Goal: Task Accomplishment & Management: Manage account settings

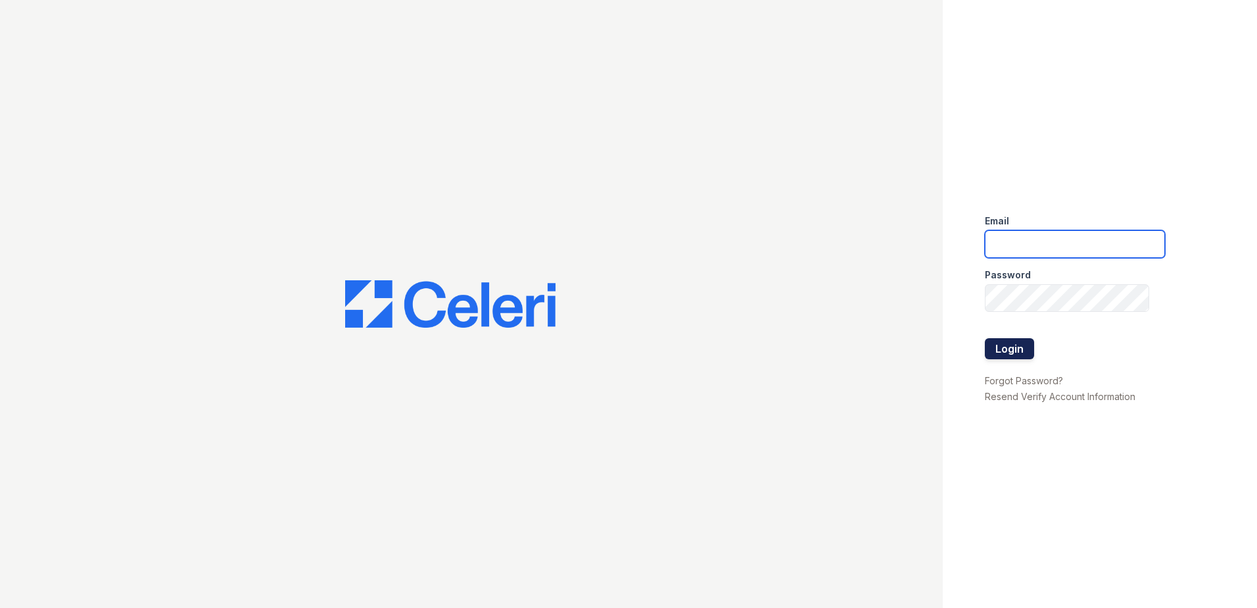
type input "[EMAIL_ADDRESS][DOMAIN_NAME]"
click at [1004, 345] on button "Login" at bounding box center [1009, 348] width 49 height 21
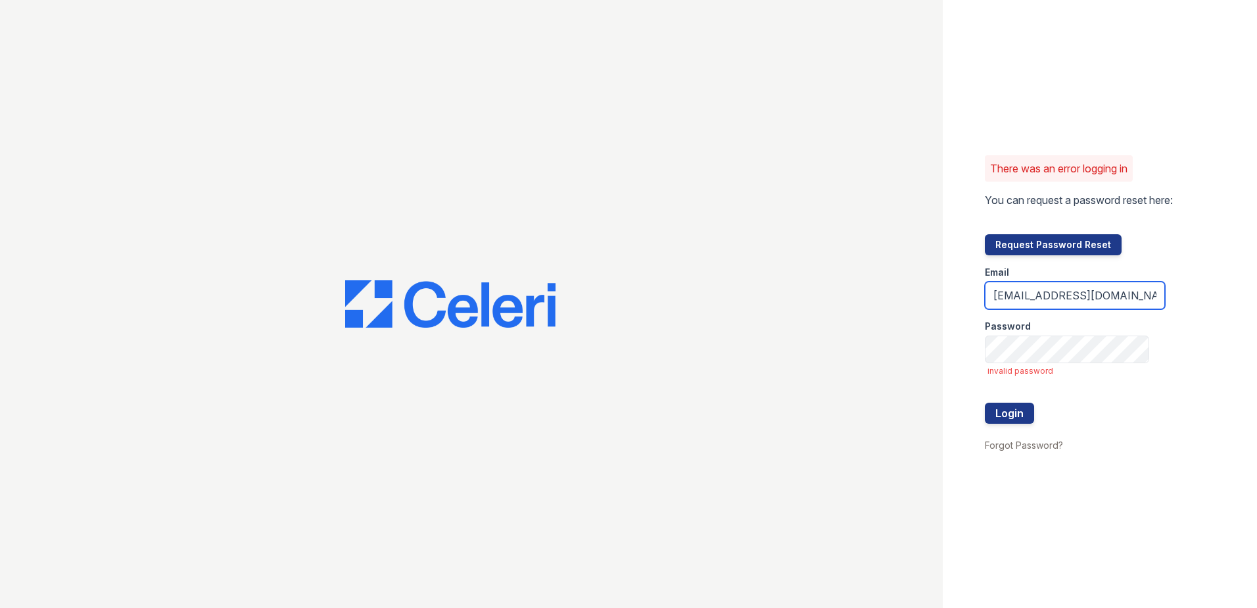
drag, startPoint x: 1078, startPoint y: 295, endPoint x: 851, endPoint y: 287, distance: 227.0
click at [852, 287] on div "There was an error logging in You can request a password reset here: Request Pa…" at bounding box center [628, 304] width 1257 height 608
type input "msalisbury@trinity-pm.com"
click at [1013, 413] on button "Login" at bounding box center [1009, 412] width 49 height 21
click at [1010, 410] on button "Login" at bounding box center [1009, 412] width 49 height 21
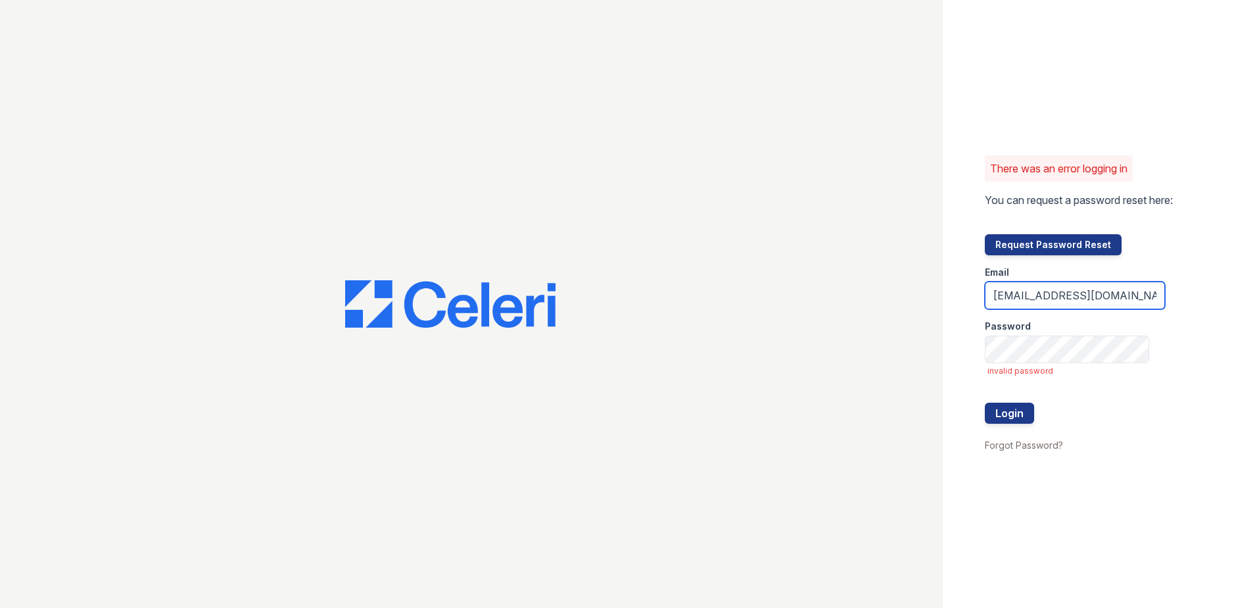
drag, startPoint x: 1047, startPoint y: 300, endPoint x: 888, endPoint y: 302, distance: 159.1
click at [888, 302] on div "There was an error logging in You can request a password reset here: Request Pa…" at bounding box center [628, 304] width 1257 height 608
type input "[EMAIL_ADDRESS][DOMAIN_NAME]"
click at [1013, 414] on button "Login" at bounding box center [1009, 412] width 49 height 21
click at [1009, 410] on button "Login" at bounding box center [1009, 412] width 49 height 21
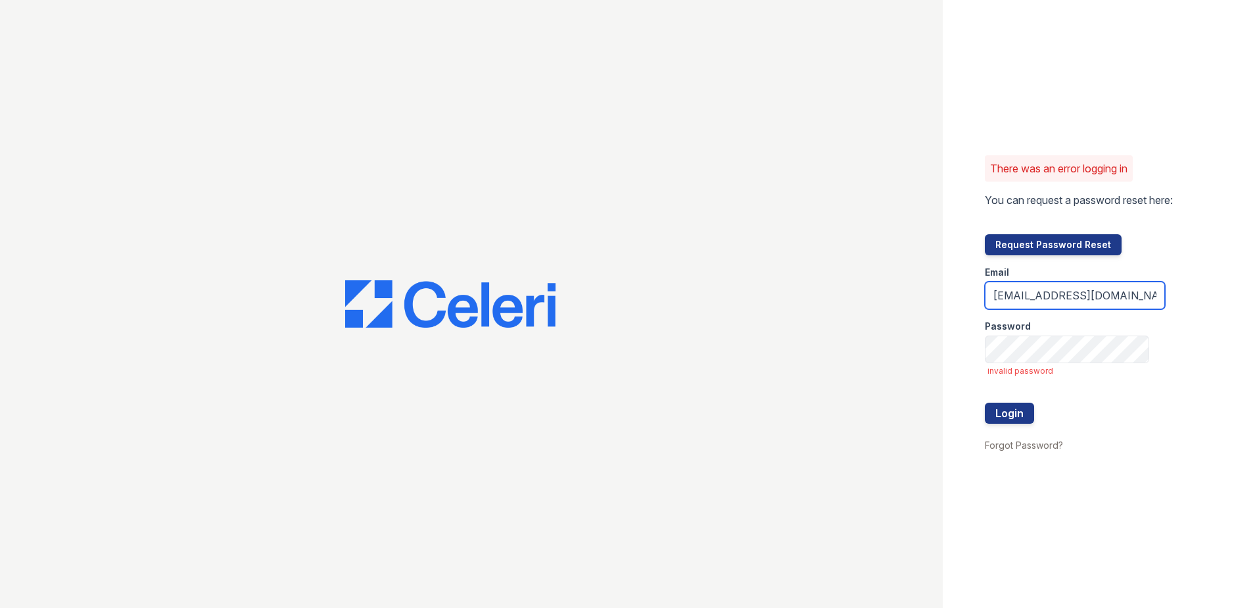
click at [1045, 291] on input "renewtowncenter@trinity-pm.com" at bounding box center [1075, 295] width 180 height 28
drag, startPoint x: 1078, startPoint y: 297, endPoint x: 960, endPoint y: 299, distance: 118.4
click at [960, 299] on div "There was an error logging in You can request a password reset here: Request Pa…" at bounding box center [1100, 304] width 314 height 608
click at [1009, 414] on button "Login" at bounding box center [1009, 412] width 49 height 21
click at [1070, 300] on input "renewtowncenter@trinity-pm.com" at bounding box center [1075, 295] width 180 height 28
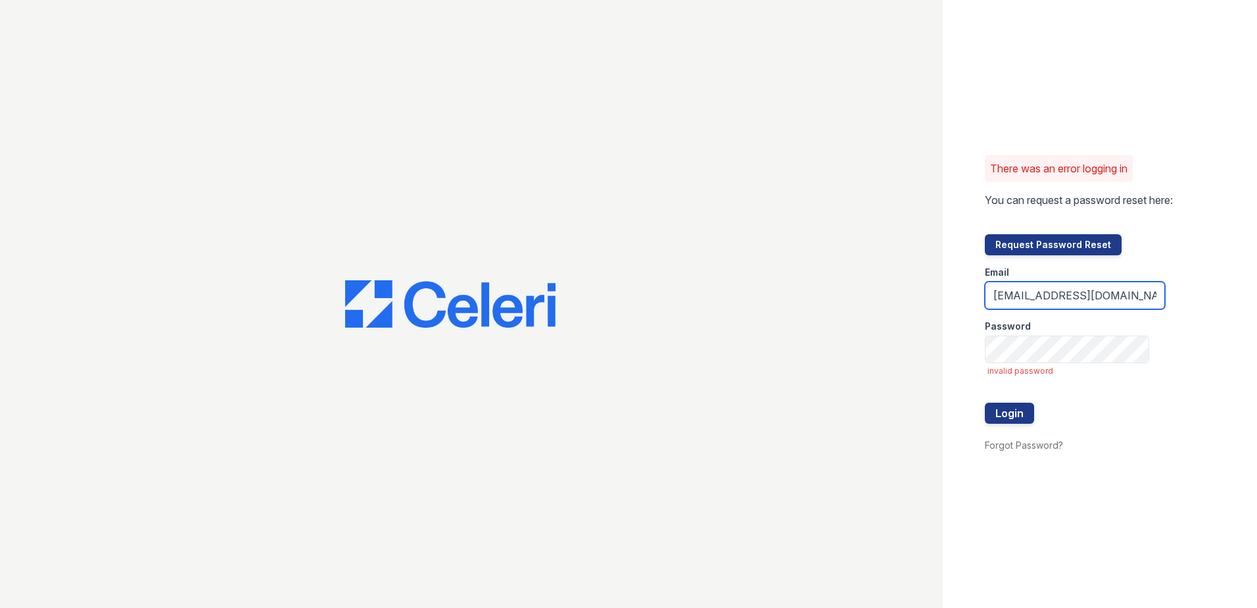
type input "msalisbury@trinity-pm.com"
click at [1011, 420] on button "Login" at bounding box center [1009, 412] width 49 height 21
click at [1040, 444] on link "Forgot Password?" at bounding box center [1024, 444] width 78 height 11
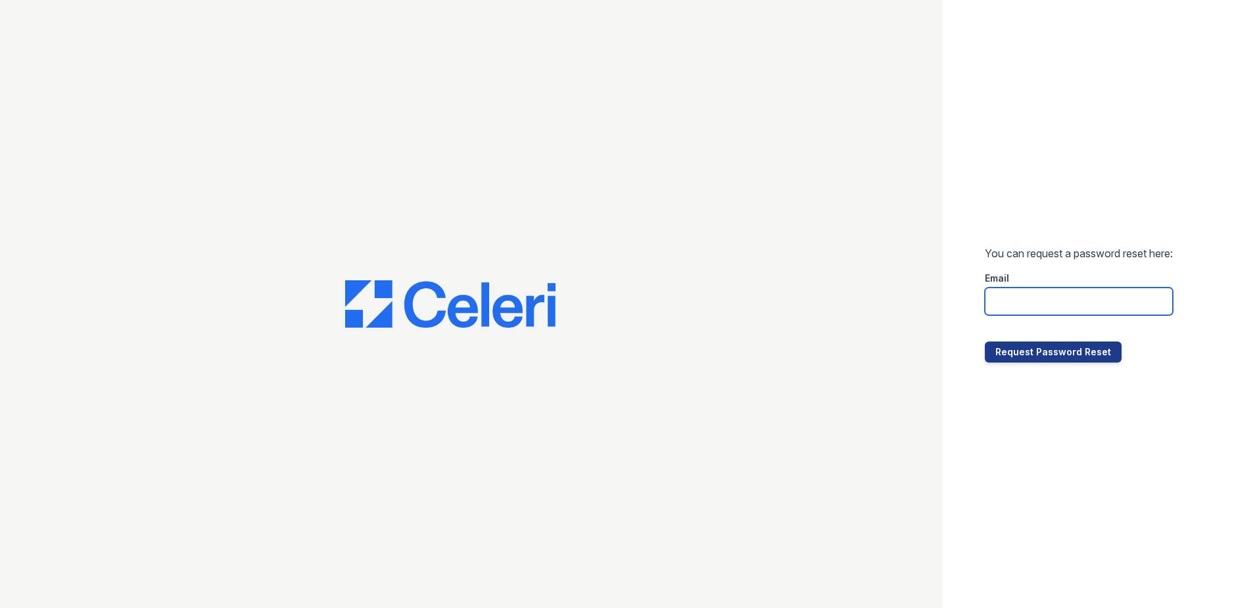
click at [1099, 302] on input "email" at bounding box center [1079, 301] width 188 height 28
type input "msalisbury@trinity-pm.com"
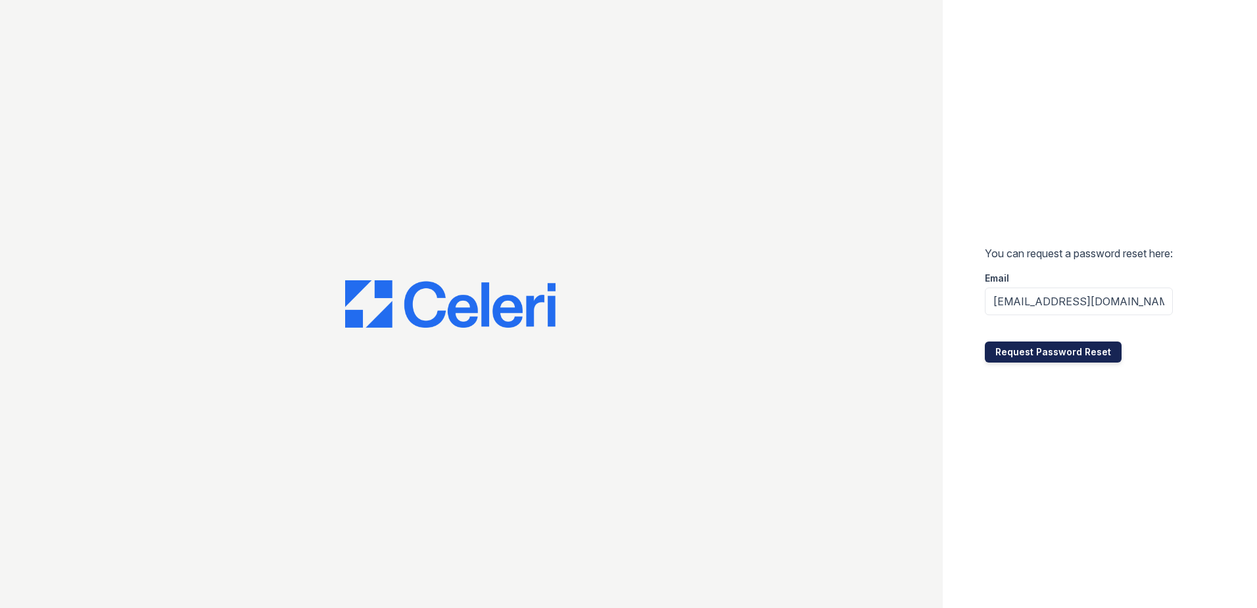
click at [1083, 353] on button "Request Password Reset" at bounding box center [1053, 351] width 137 height 21
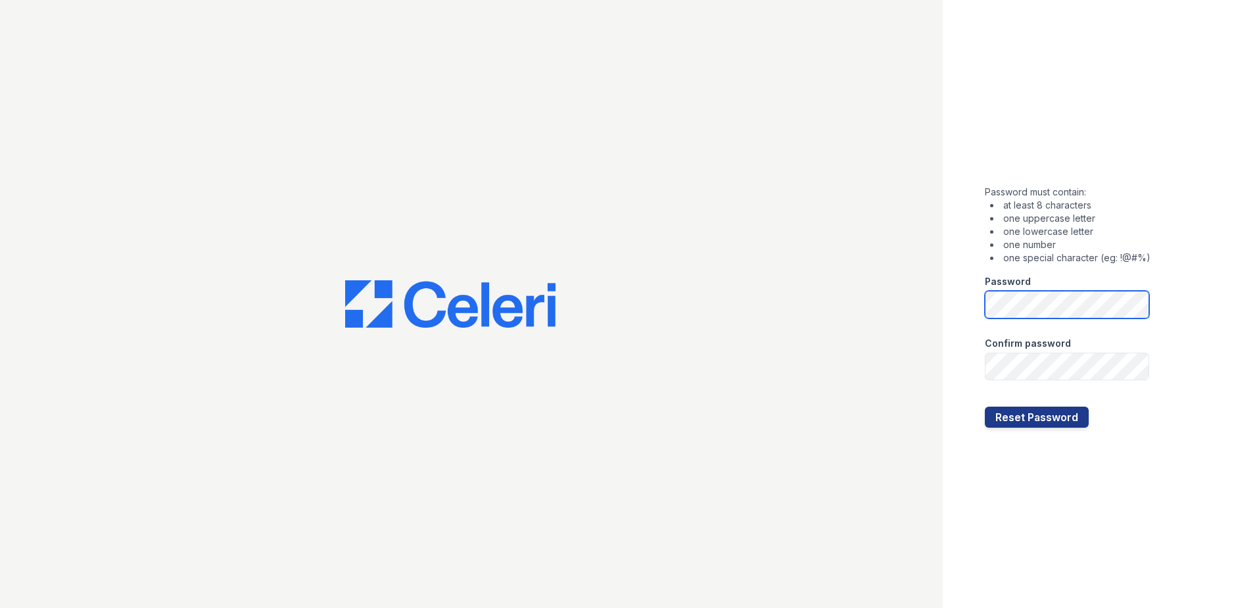
click at [985, 406] on button "Reset Password" at bounding box center [1037, 416] width 104 height 21
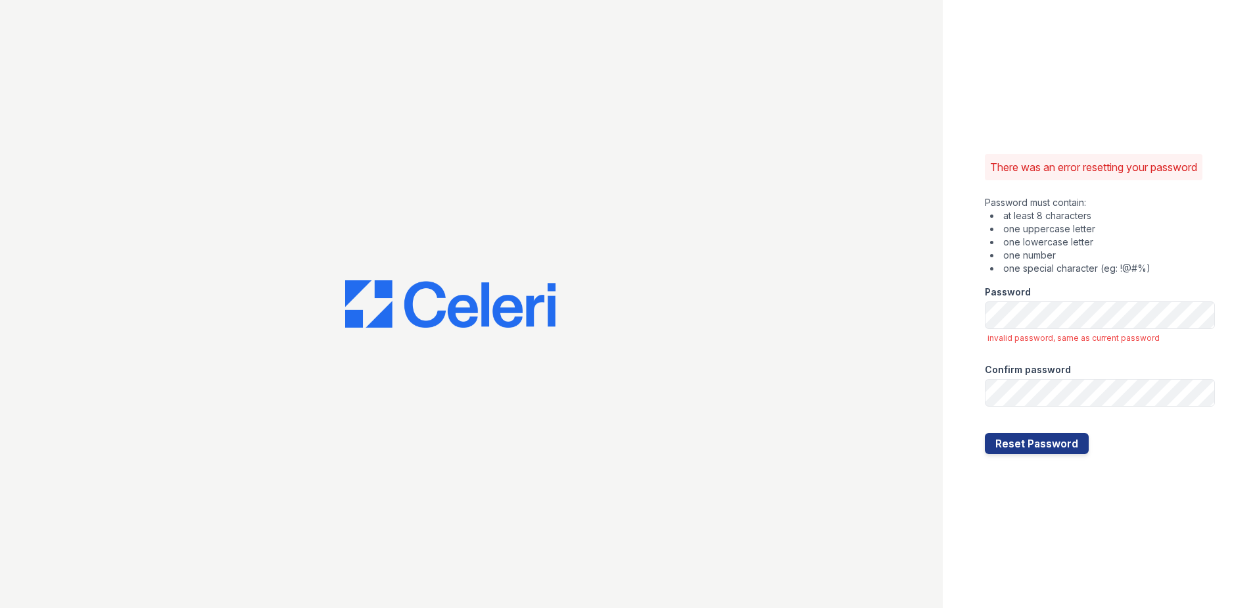
click at [1187, 253] on li "one number" at bounding box center [1102, 255] width 225 height 13
click at [991, 440] on button "Reset Password" at bounding box center [1037, 443] width 104 height 21
click at [1141, 132] on div "There was an error resetting your password Password must contain: at least 8 ch…" at bounding box center [1100, 304] width 314 height 608
click at [985, 433] on button "Reset Password" at bounding box center [1037, 443] width 104 height 21
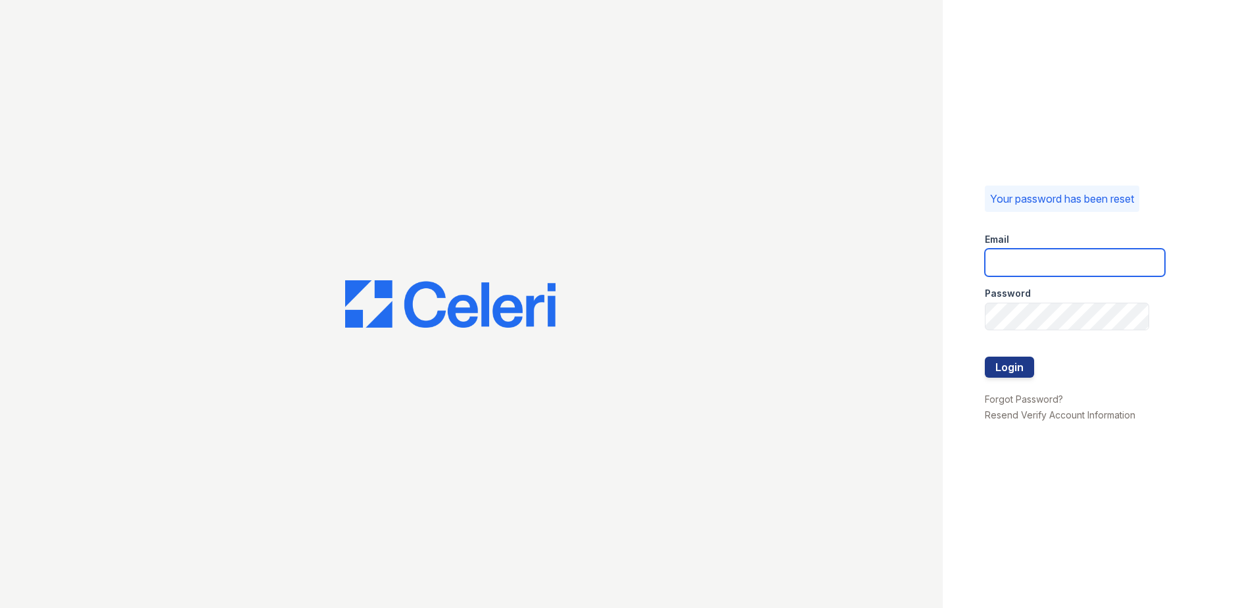
type input "[EMAIL_ADDRESS][DOMAIN_NAME]"
click at [1024, 366] on button "Login" at bounding box center [1009, 366] width 49 height 21
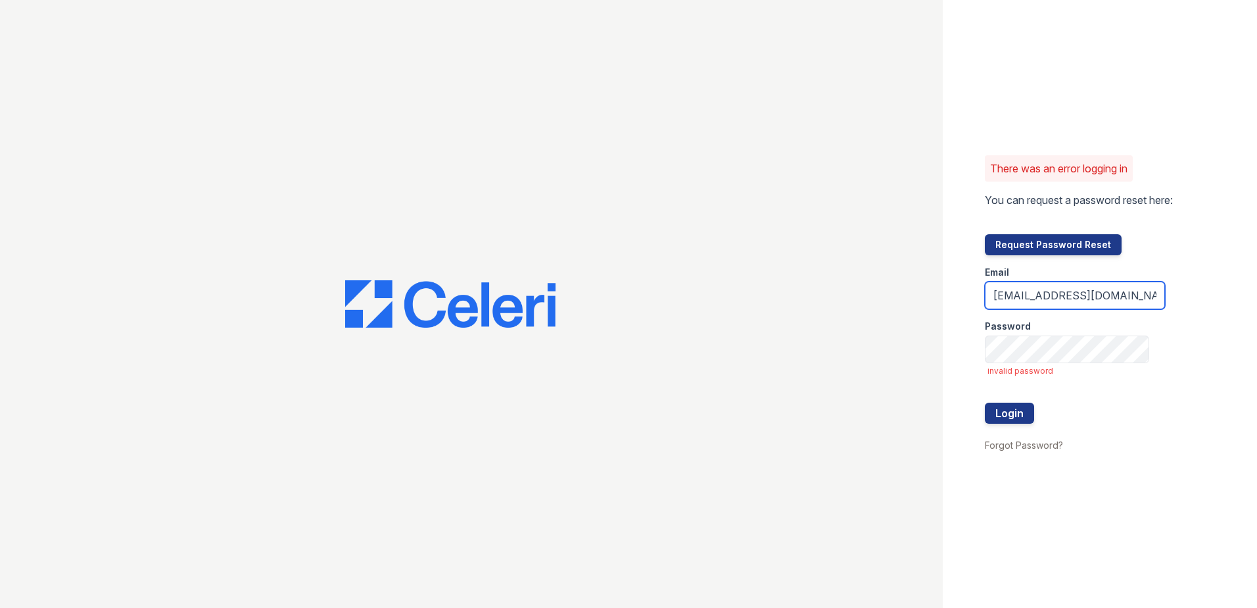
drag, startPoint x: 1081, startPoint y: 296, endPoint x: 948, endPoint y: 286, distance: 133.2
click at [948, 286] on div "There was an error logging in You can request a password reset here: Request Pa…" at bounding box center [1100, 304] width 314 height 608
type input "msalisbury@trinity-pm.com"
click at [1002, 416] on button "Login" at bounding box center [1009, 412] width 49 height 21
click at [1048, 333] on div "Password" at bounding box center [1075, 322] width 180 height 26
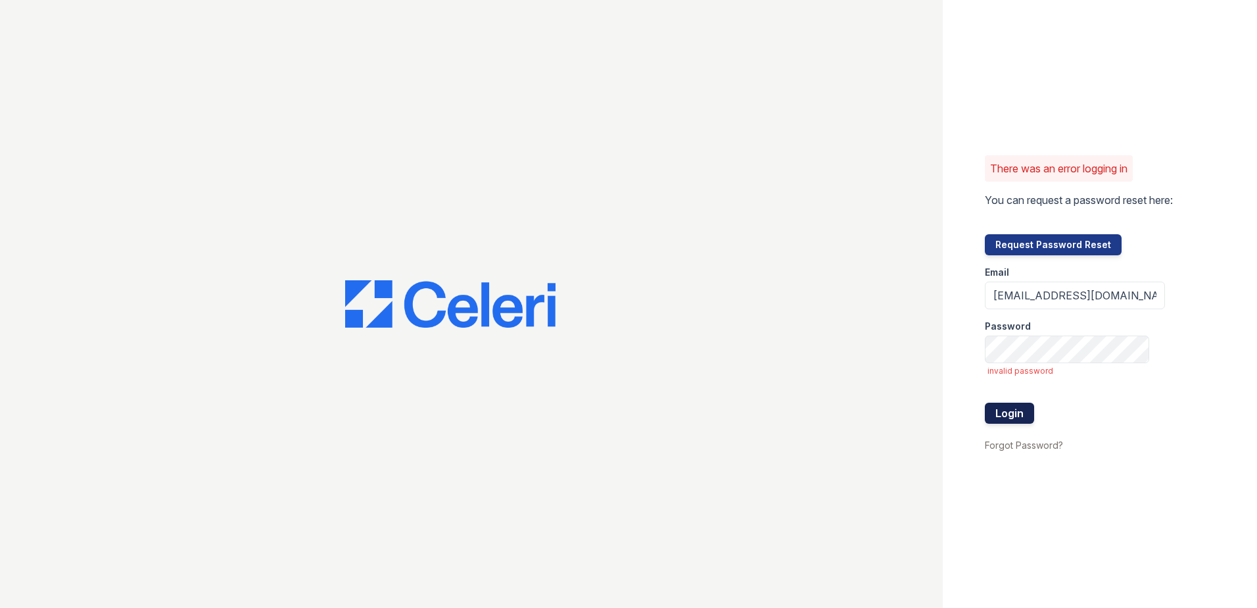
click at [1015, 416] on button "Login" at bounding box center [1009, 412] width 49 height 21
click at [985, 402] on button "Login" at bounding box center [1009, 412] width 49 height 21
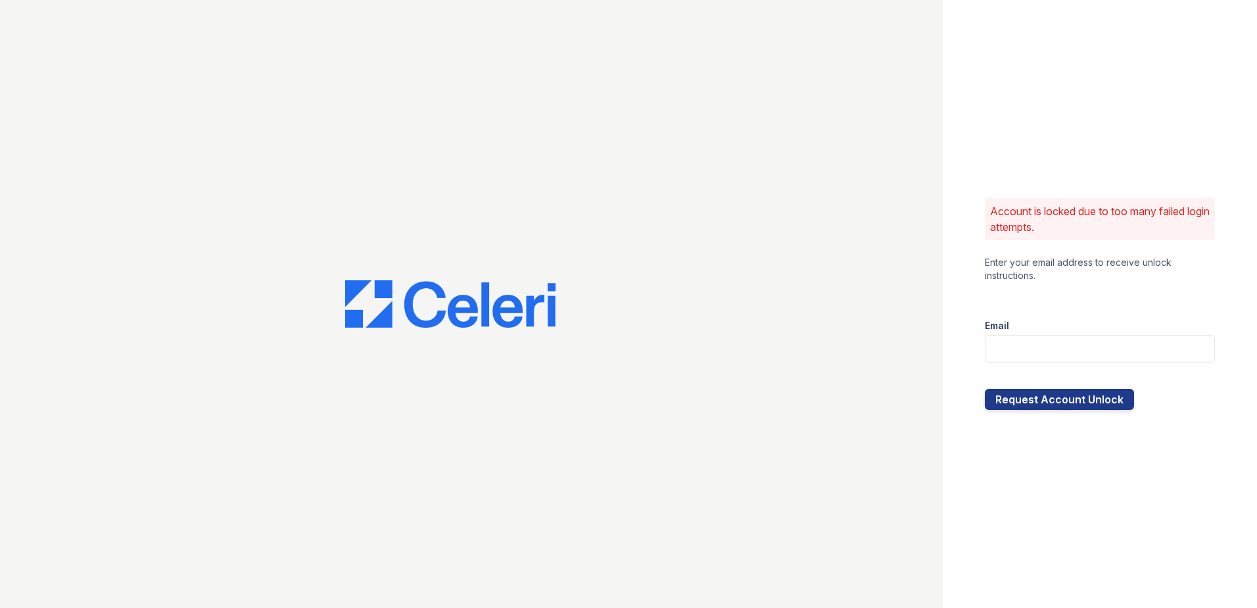
click at [1074, 101] on div "Account is locked due to too many failed login attempts. Enter your email addre…" at bounding box center [1100, 304] width 314 height 608
